Goal: Information Seeking & Learning: Understand process/instructions

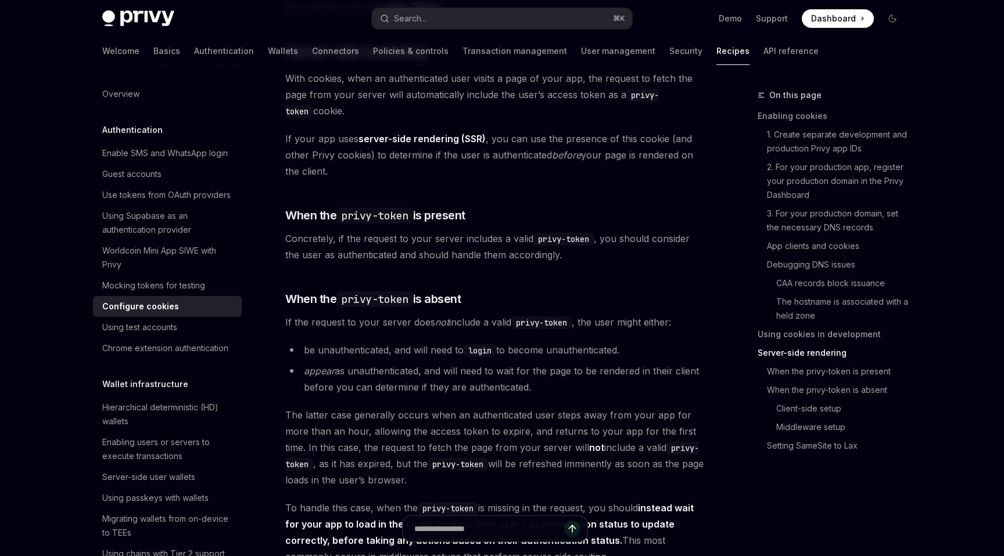
click at [576, 179] on span "If your app uses server-side rendering (SSR) , you can use the presence of this…" at bounding box center [494, 155] width 419 height 49
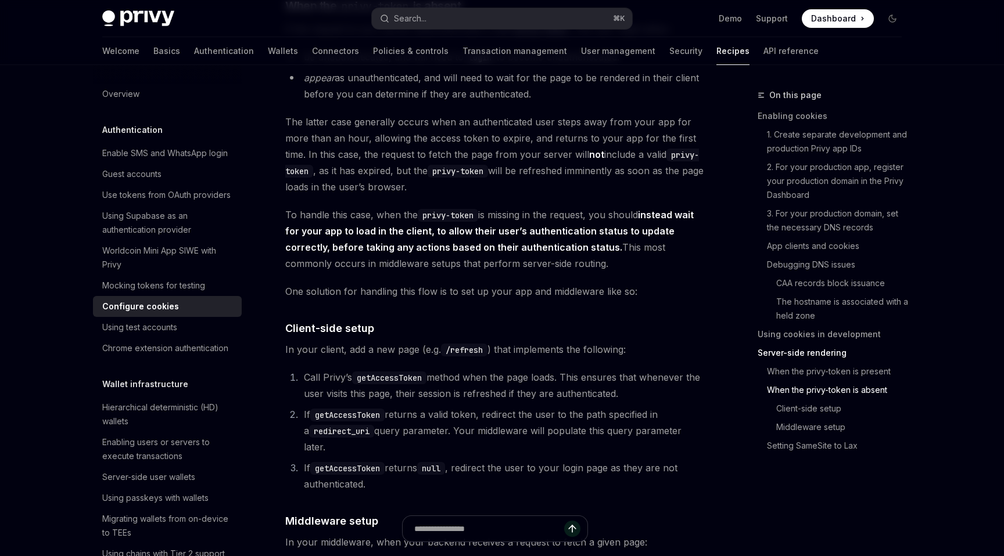
scroll to position [2566, 0]
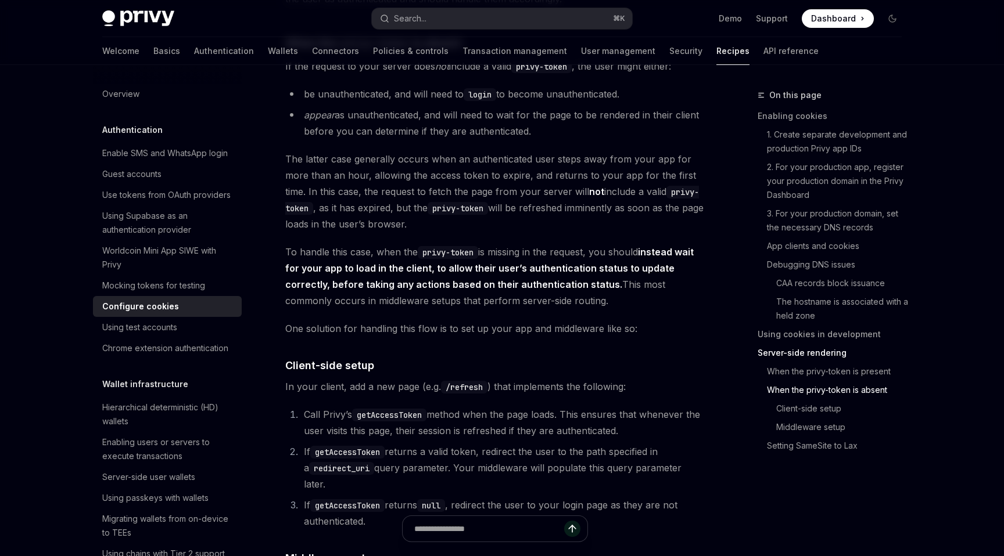
click at [574, 178] on span "The latter case generally occurs when an authenticated user steps away from you…" at bounding box center [494, 191] width 419 height 81
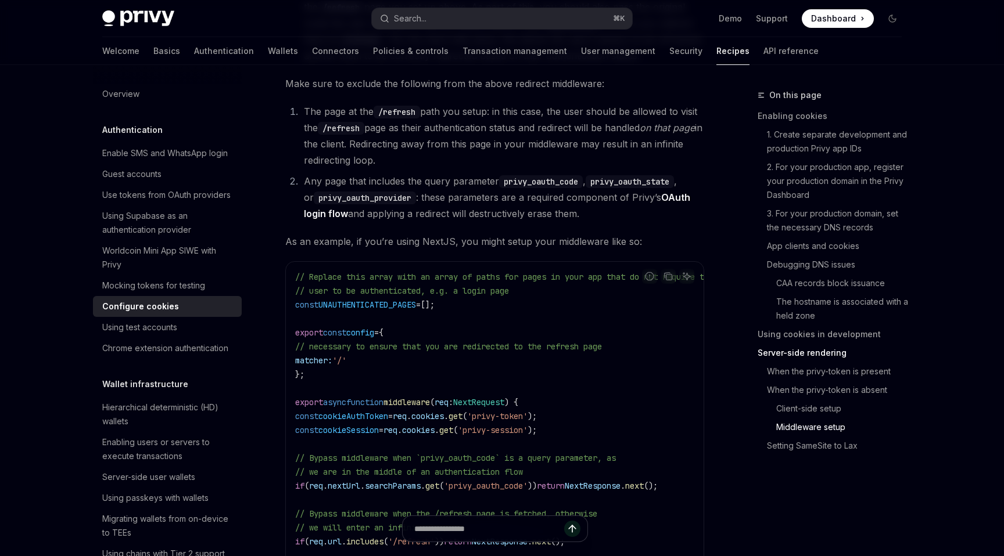
scroll to position [3310, 0]
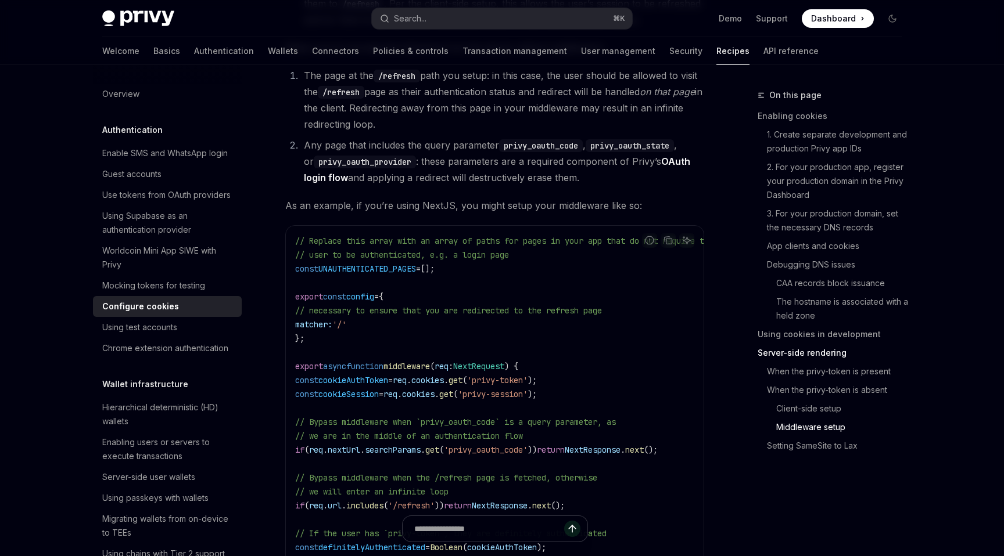
click at [574, 178] on li "Any page that includes the query parameter privy_oauth_code , privy_oauth_state…" at bounding box center [502, 161] width 404 height 49
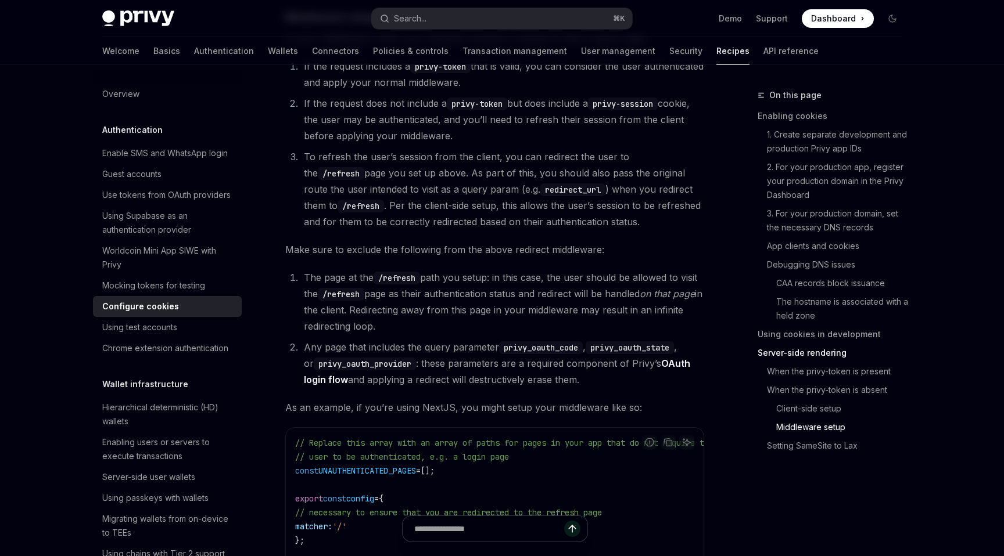
scroll to position [3109, 0]
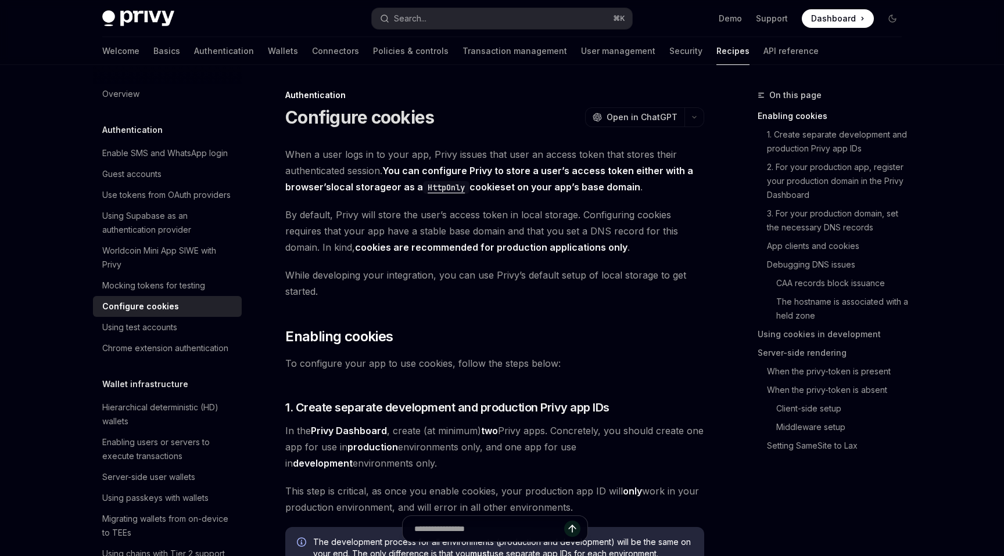
click at [322, 268] on span "While developing your integration, you can use Privy’s default setup of local s…" at bounding box center [494, 283] width 419 height 33
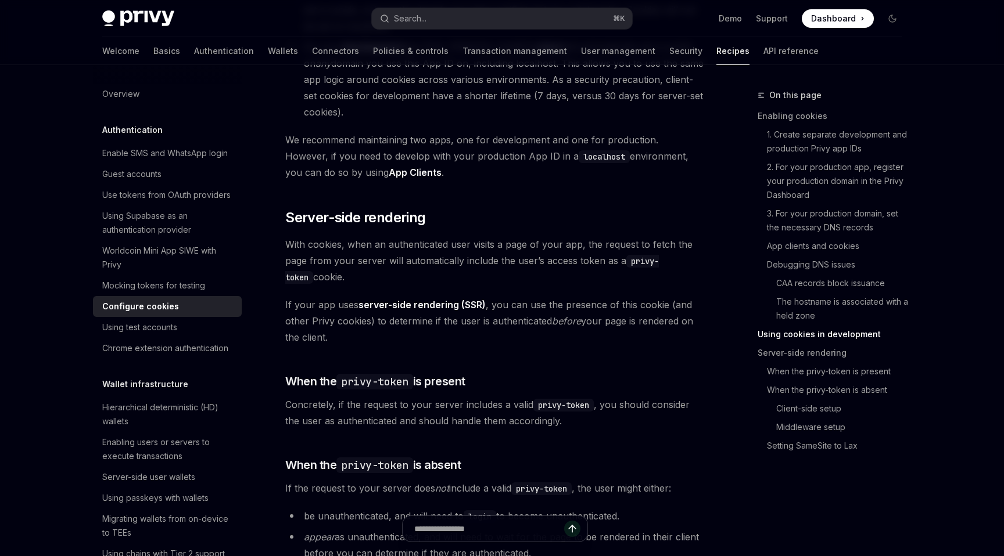
scroll to position [2221, 0]
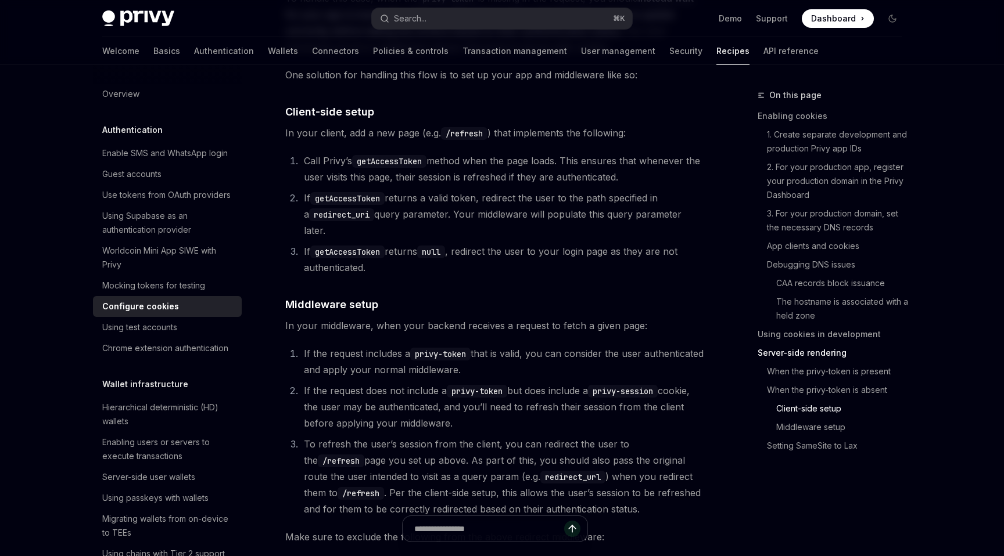
scroll to position [2770, 0]
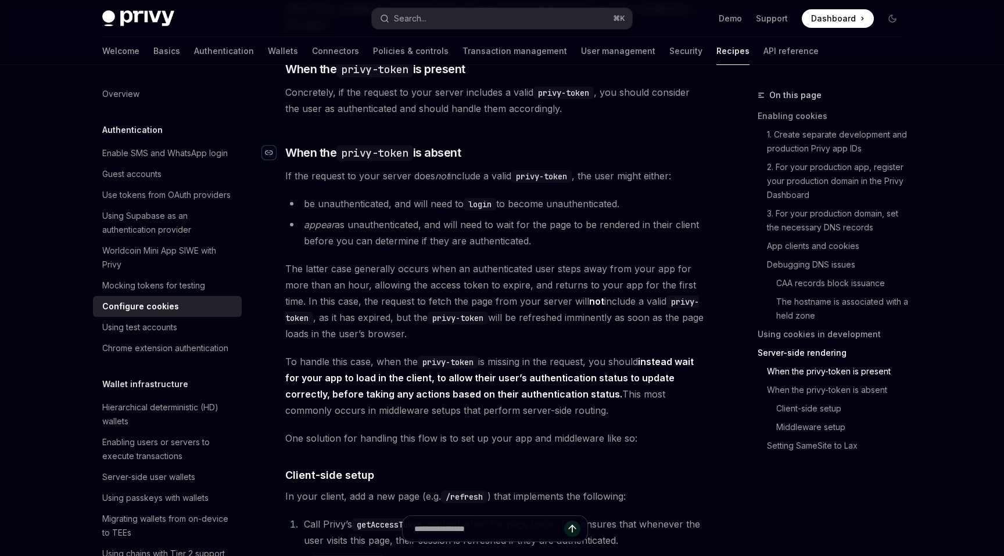
click at [275, 160] on div "Navigate to header" at bounding box center [269, 153] width 14 height 14
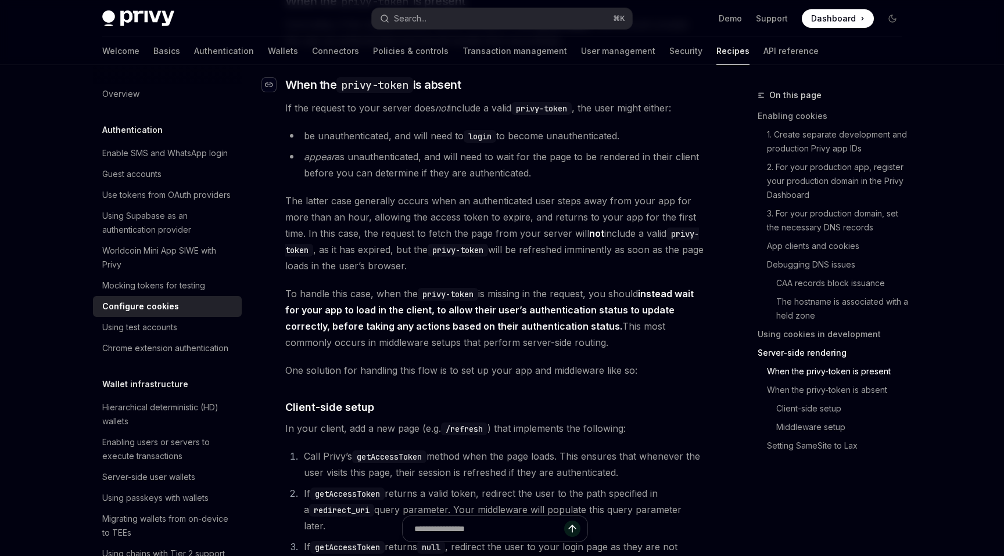
scroll to position [2529, 0]
